Goal: Information Seeking & Learning: Learn about a topic

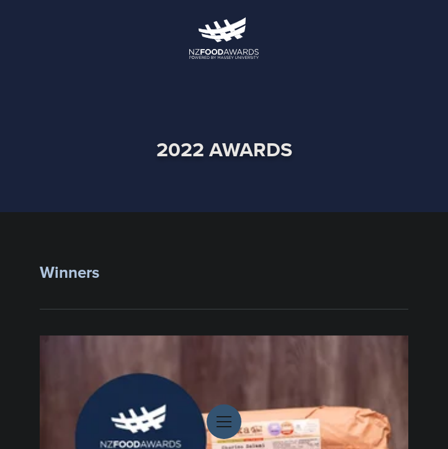
click at [50, 272] on strong "Winners" at bounding box center [70, 273] width 60 height 24
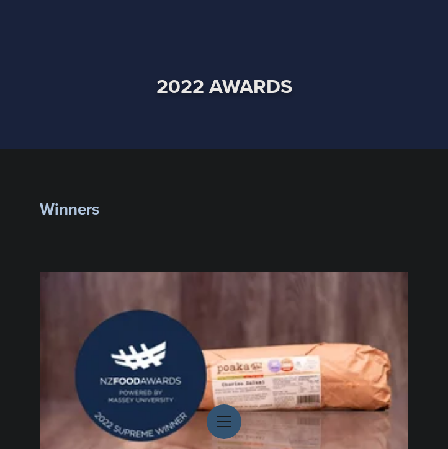
scroll to position [187, 0]
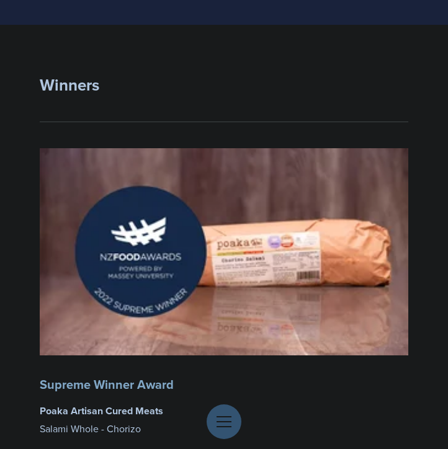
click at [60, 283] on img at bounding box center [224, 251] width 369 height 207
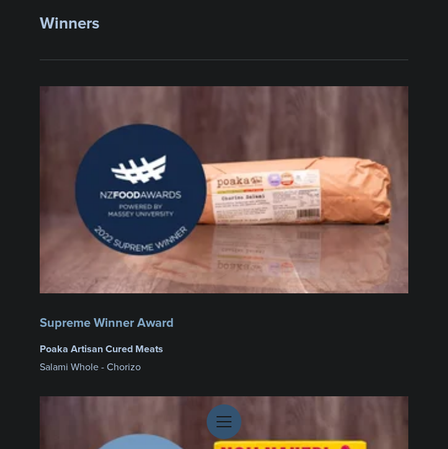
scroll to position [313, 0]
